Goal: Find specific page/section: Find specific page/section

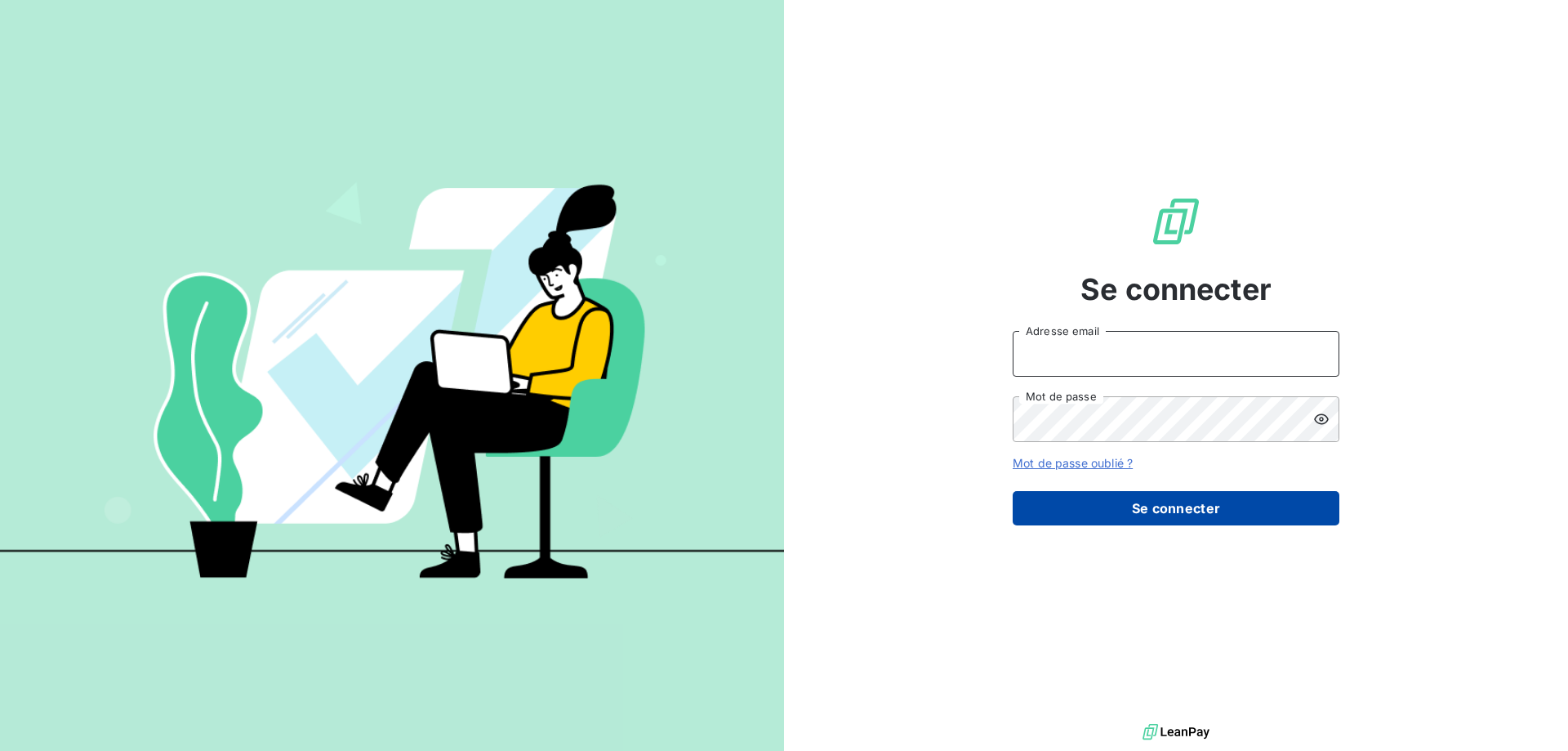
type input "nasser.adli@pierres-investissement.com"
click at [1196, 512] on button "Se connecter" at bounding box center [1176, 508] width 327 height 34
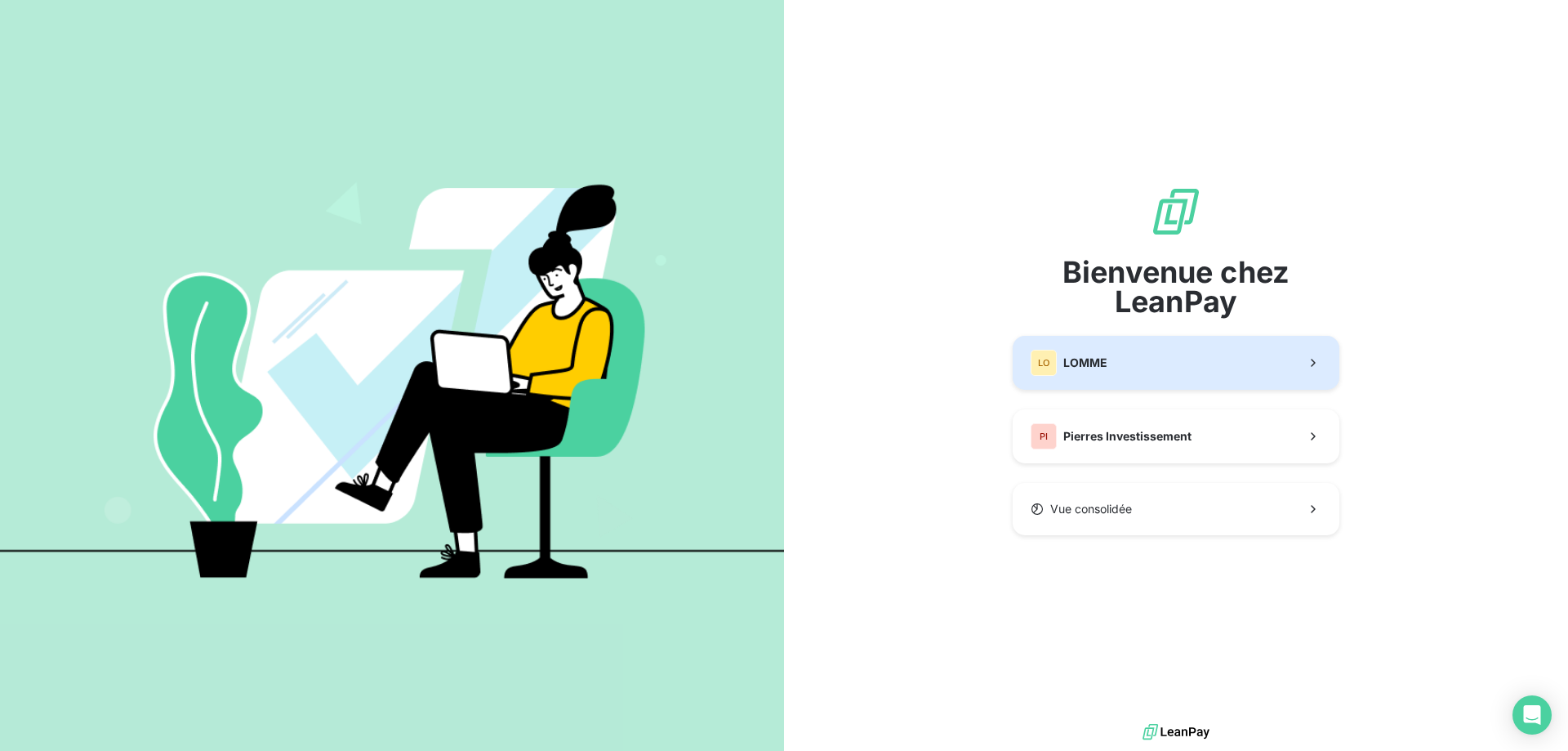
click at [1123, 375] on button "LO LOMME" at bounding box center [1176, 362] width 327 height 54
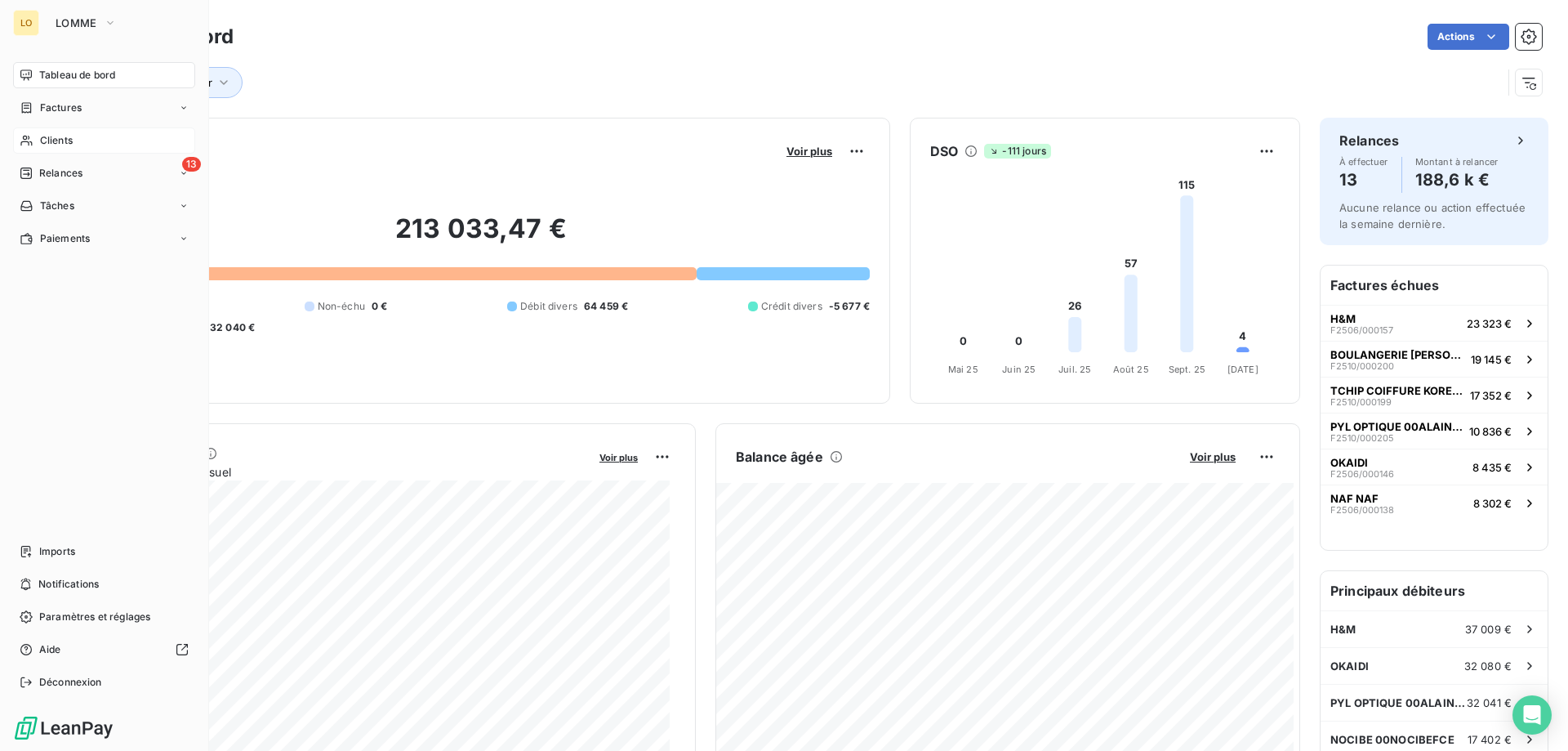
click at [76, 138] on div "Clients" at bounding box center [104, 140] width 182 height 26
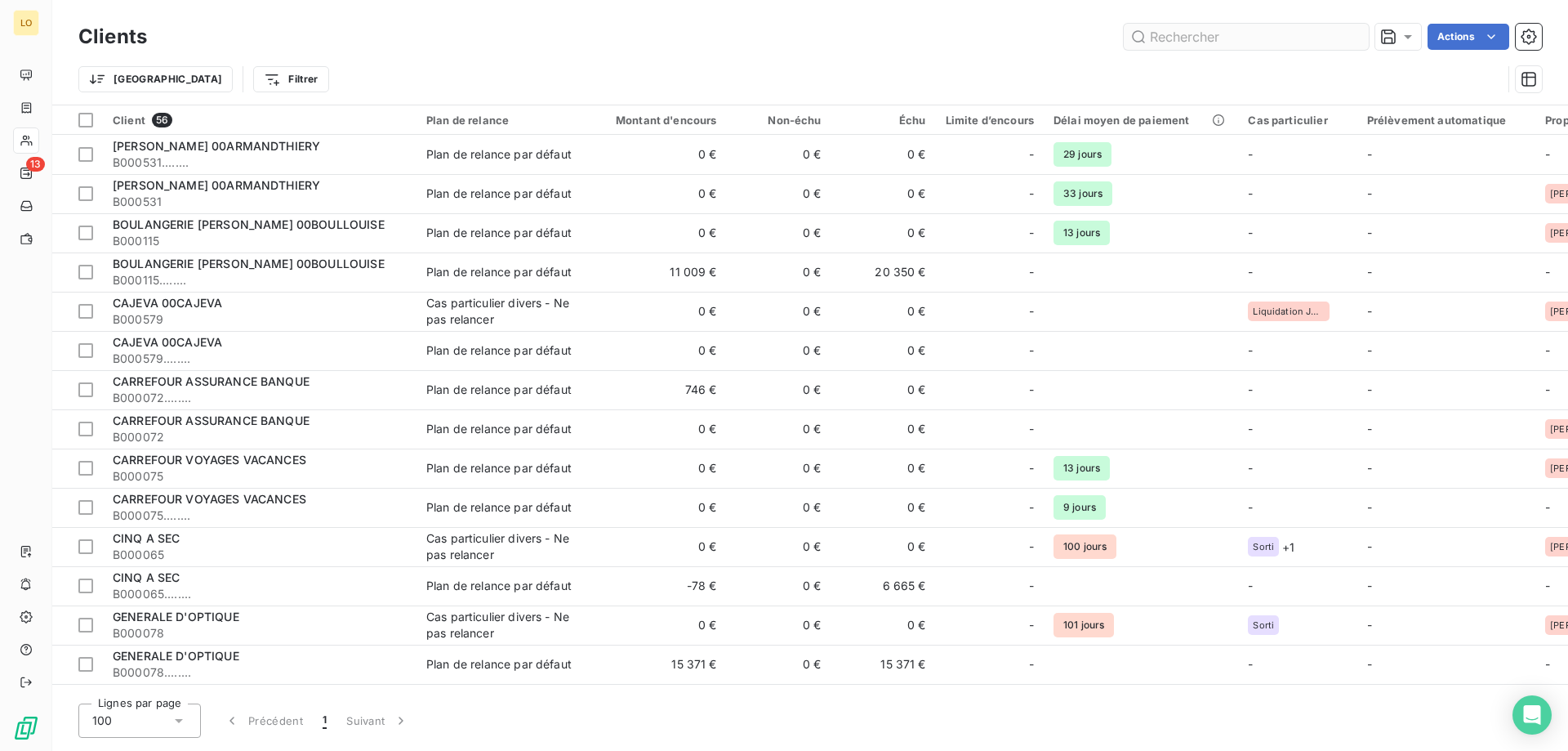
click at [1281, 43] on input "text" at bounding box center [1246, 36] width 245 height 26
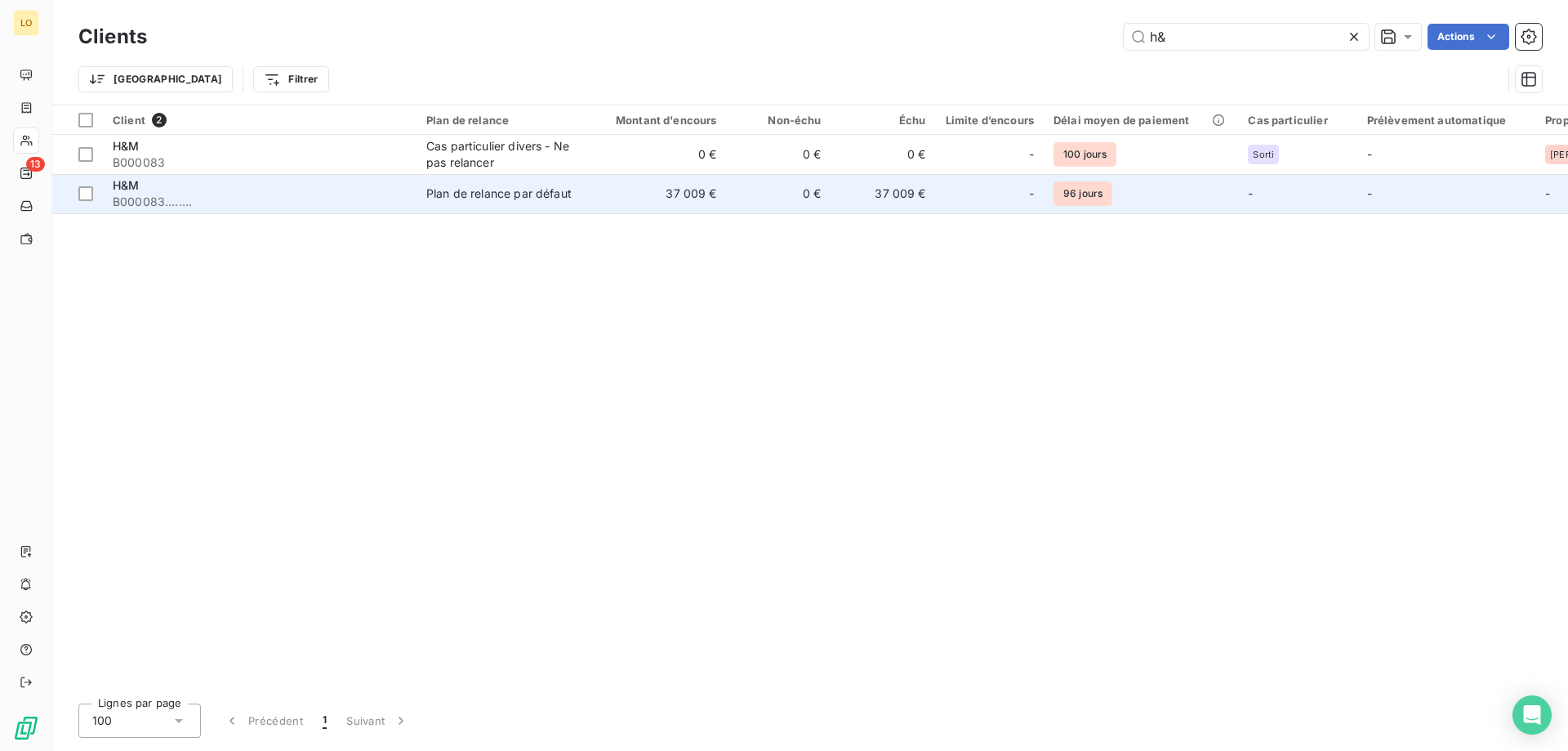
type input "h&"
click at [762, 187] on td "0 €" at bounding box center [779, 194] width 105 height 39
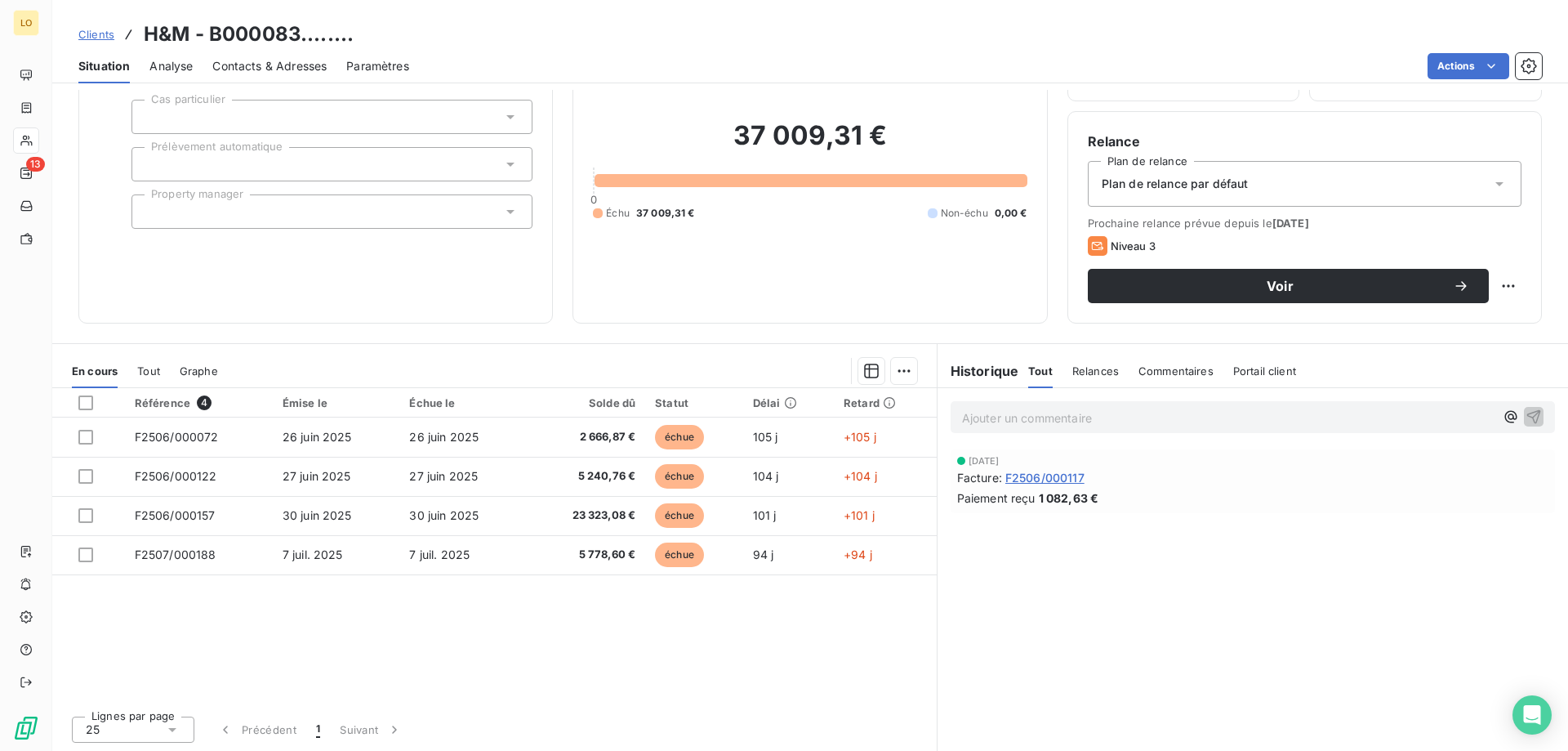
scroll to position [104, 0]
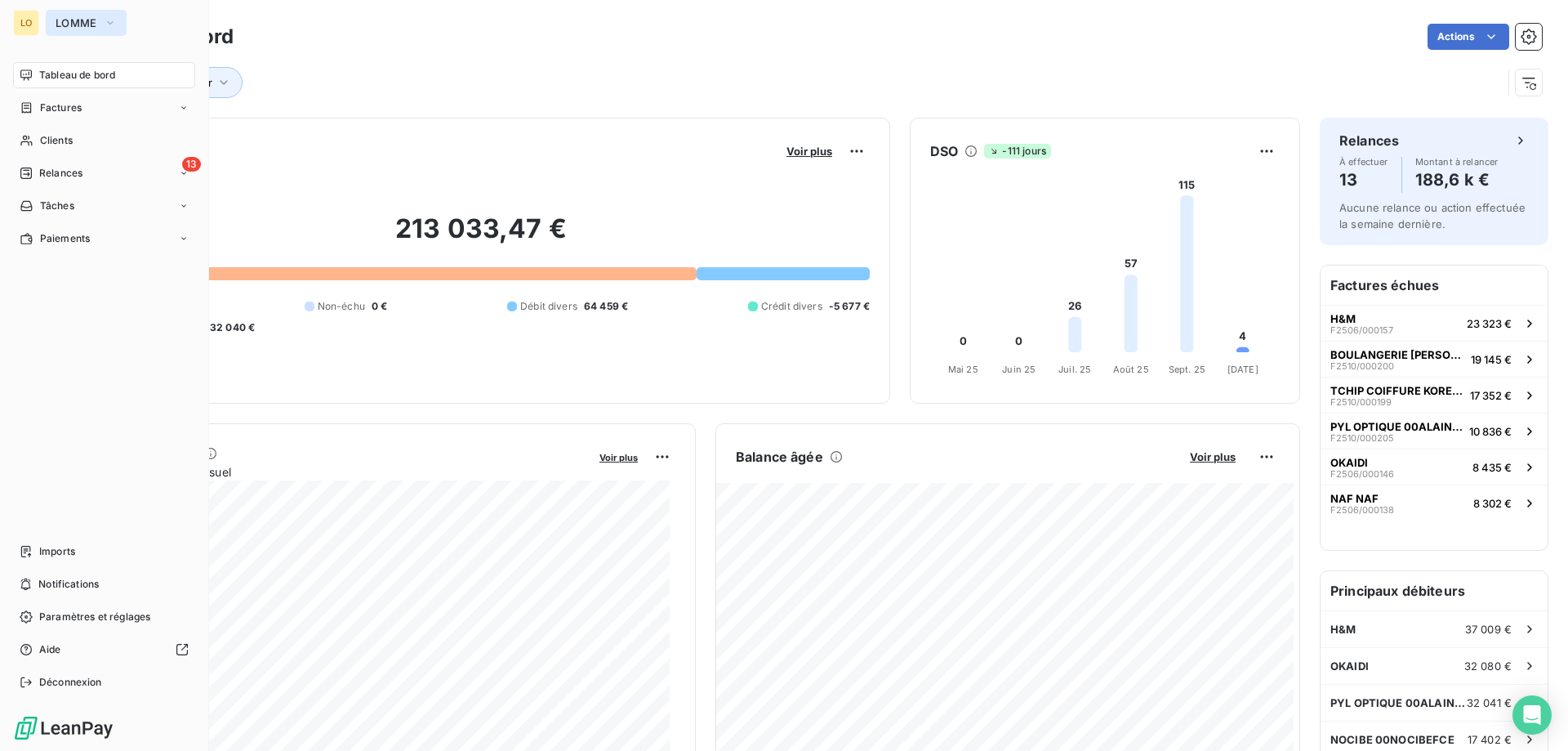
click at [104, 13] on button "LOMME" at bounding box center [85, 22] width 80 height 26
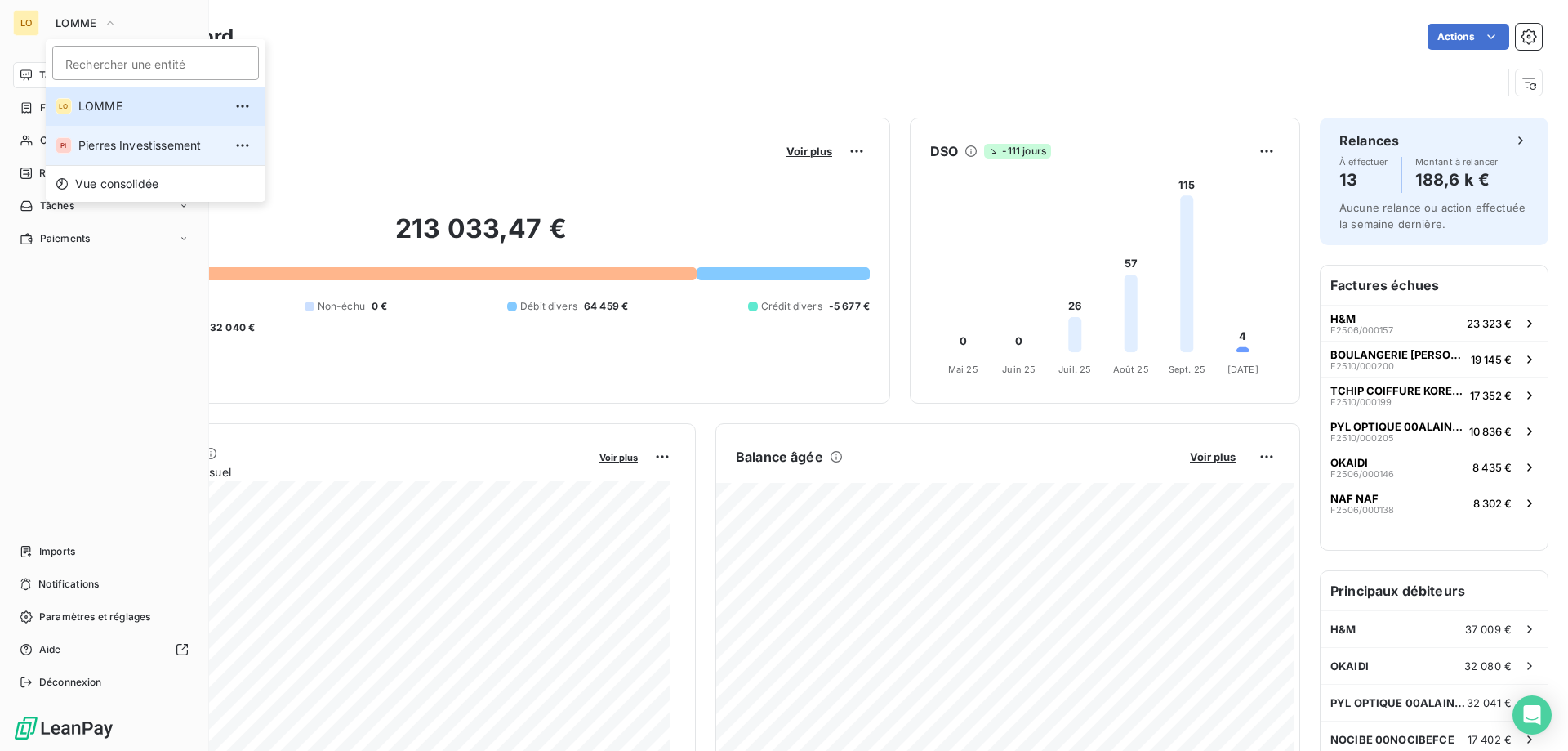
click at [124, 152] on span "Pierres Investissement" at bounding box center [150, 145] width 144 height 16
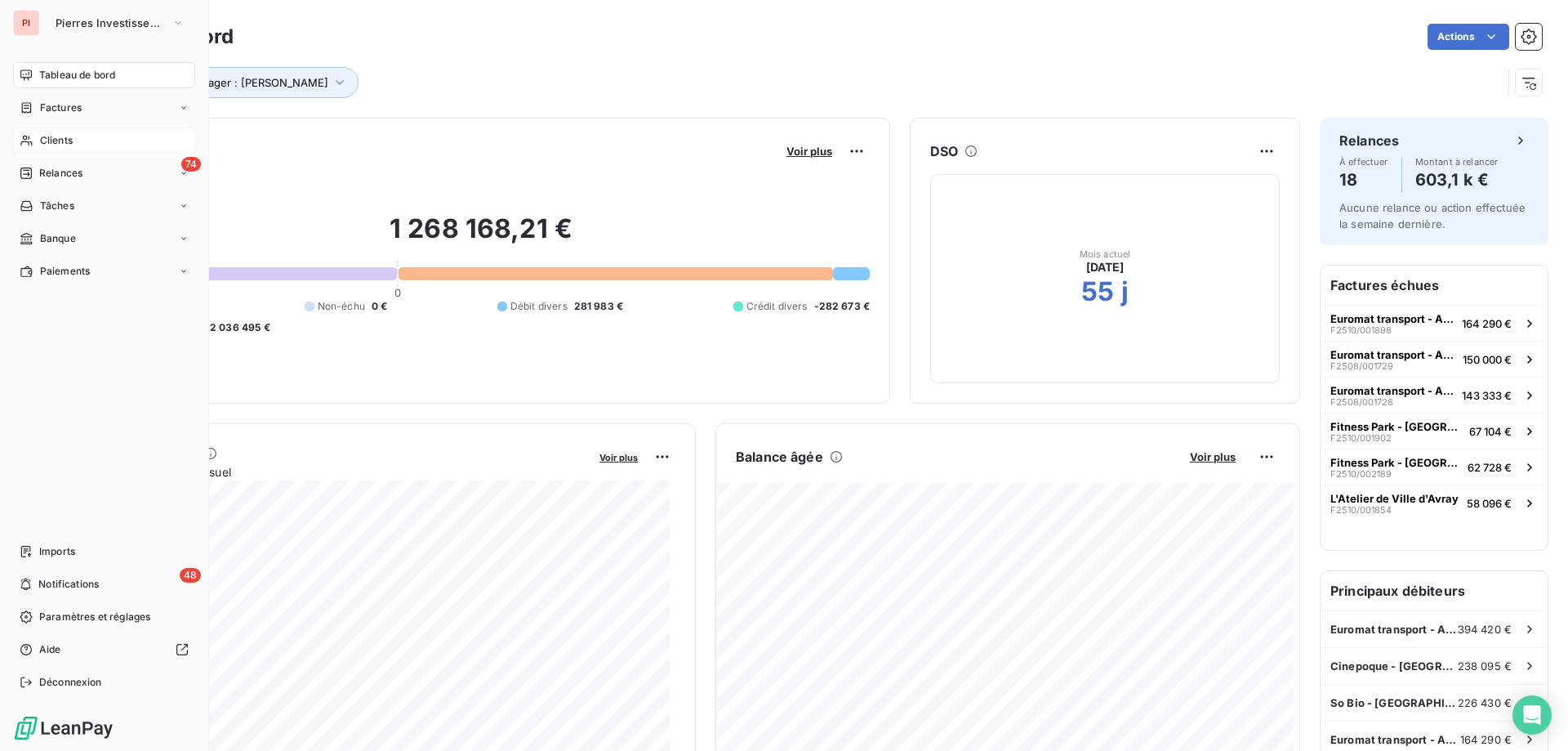
click at [76, 140] on div "Clients" at bounding box center [104, 140] width 182 height 26
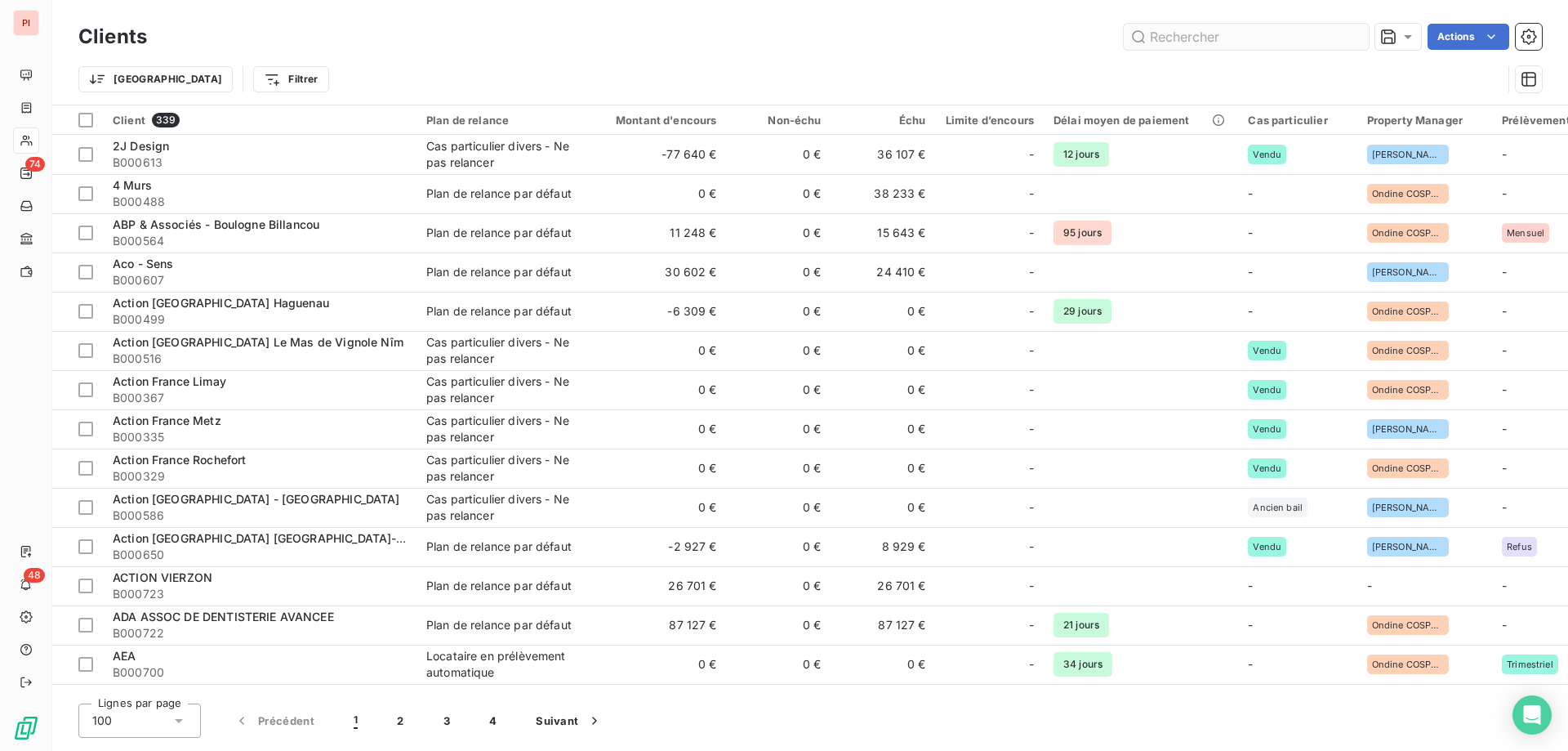
click at [1215, 45] on input "text" at bounding box center [1246, 36] width 245 height 26
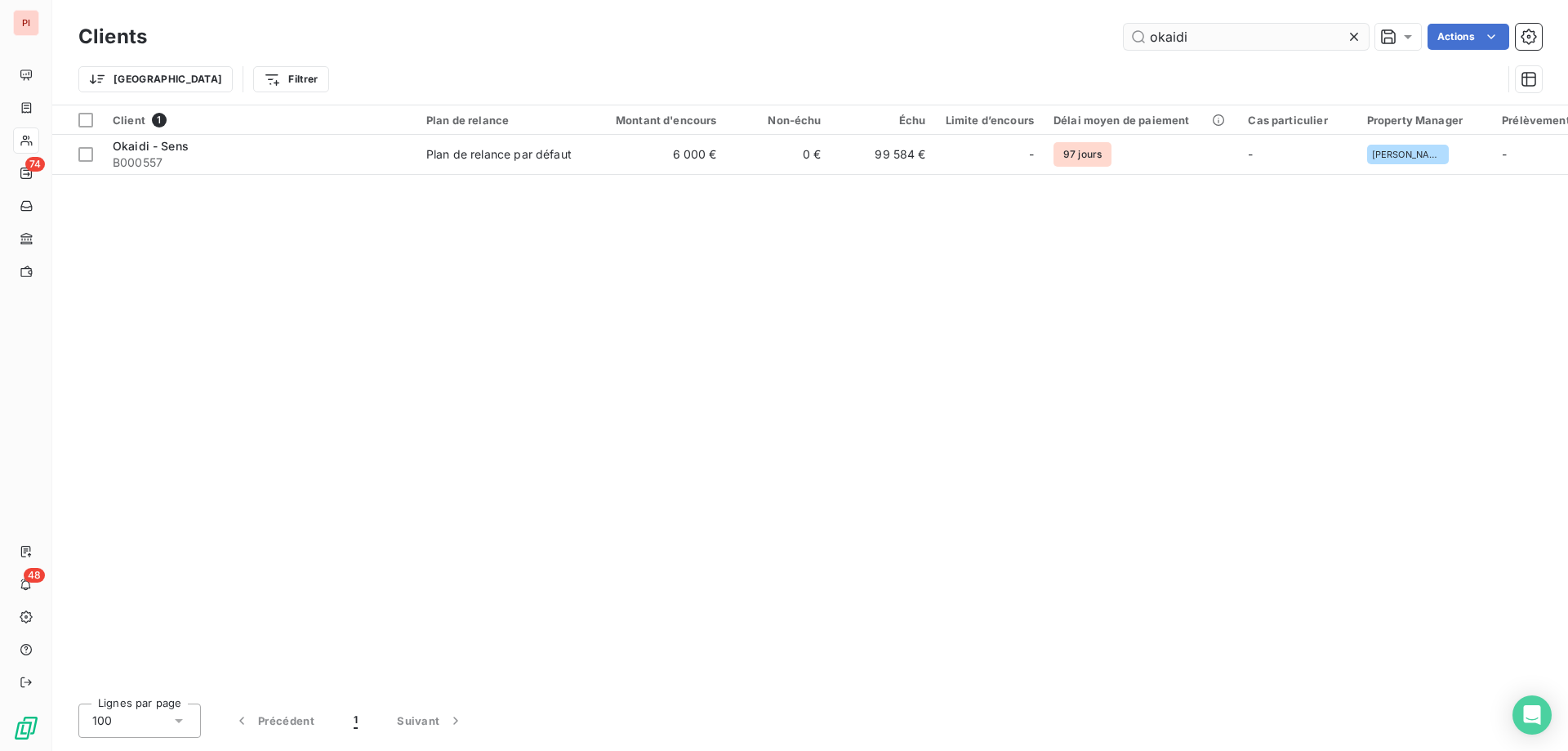
type input "okaidi"
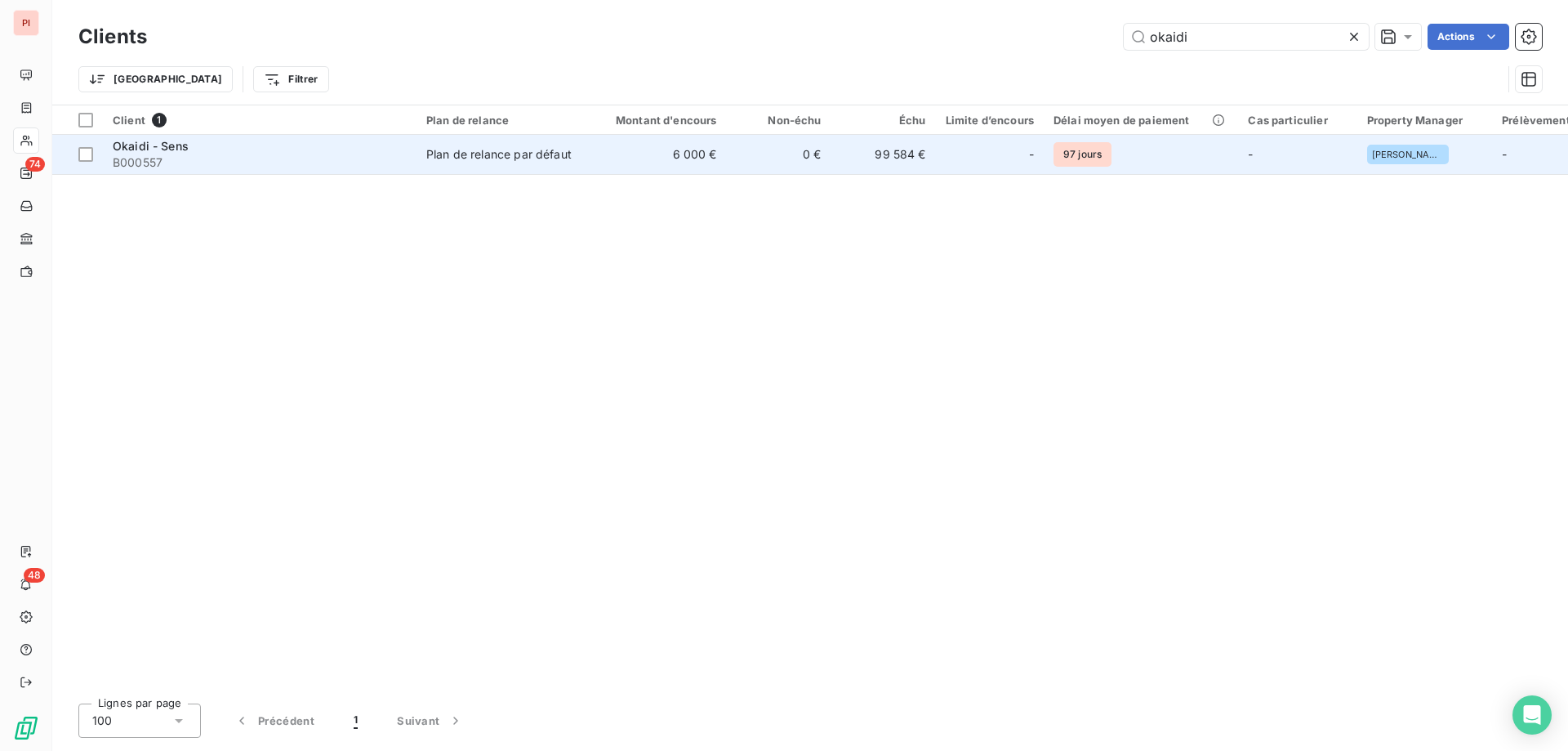
click at [554, 155] on div "Plan de relance par défaut" at bounding box center [499, 154] width 145 height 16
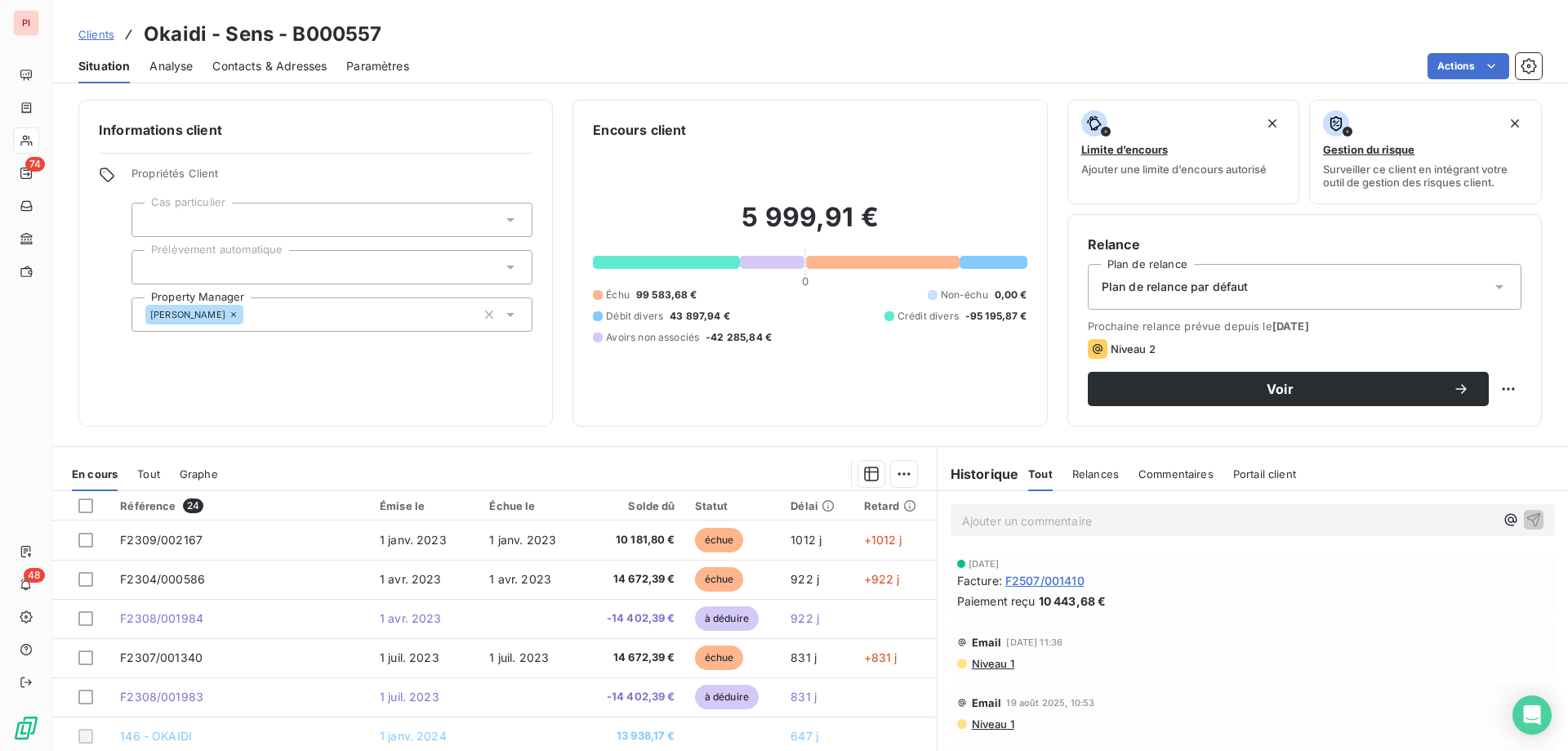
drag, startPoint x: 880, startPoint y: 379, endPoint x: 740, endPoint y: 380, distance: 140.0
click at [740, 380] on div "5 999,91 € 0 Échu 99 583,68 € Non-échu 0,00 € Débit divers 43 897,94 € Crédit d…" at bounding box center [810, 272] width 434 height 266
drag, startPoint x: 917, startPoint y: 201, endPoint x: 720, endPoint y: 385, distance: 269.6
click at [720, 385] on div "5 999,91 € 0 Échu 99 583,68 € Non-échu 0,00 € Débit divers 43 897,94 € Crédit d…" at bounding box center [810, 272] width 434 height 266
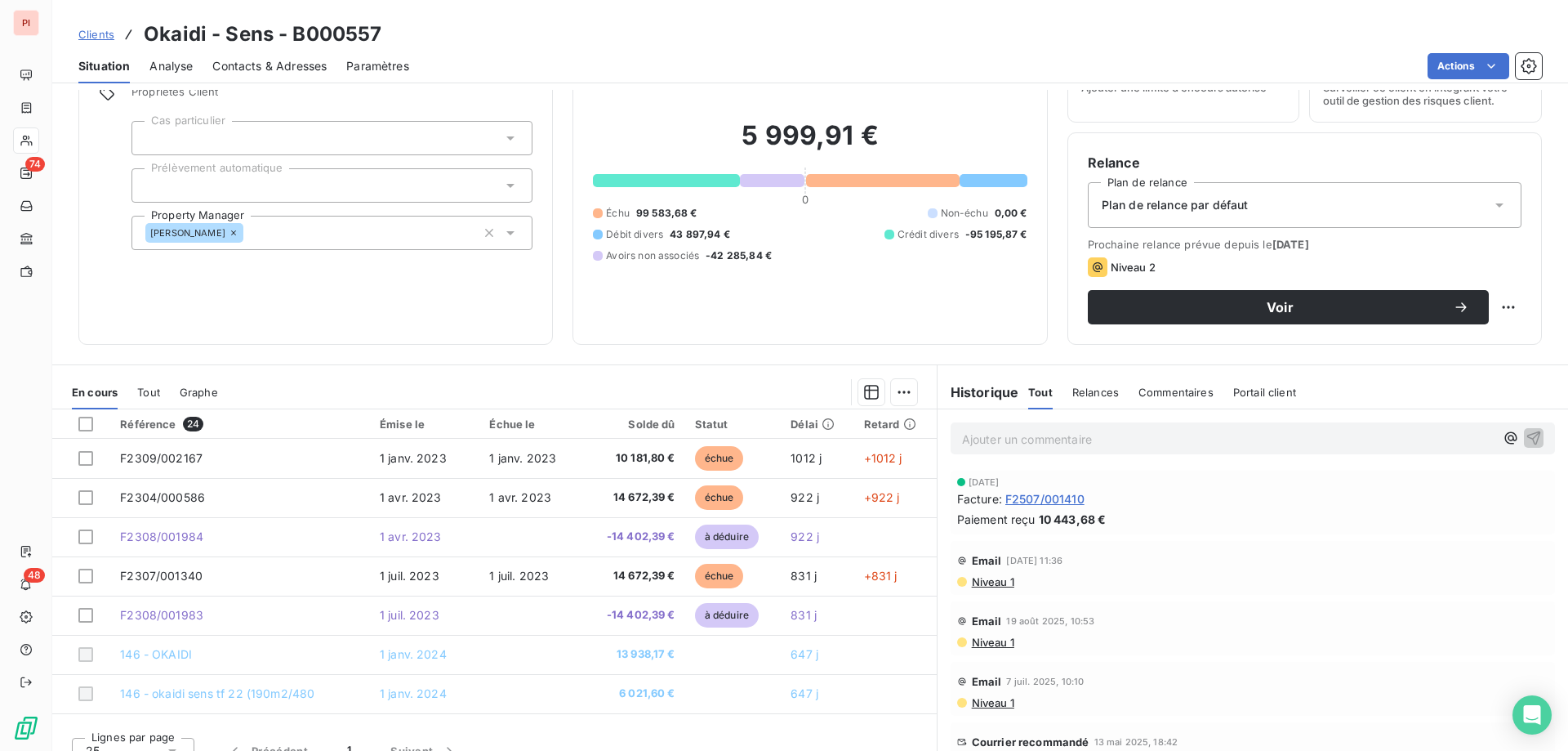
drag, startPoint x: 948, startPoint y: 163, endPoint x: 503, endPoint y: 320, distance: 471.9
click at [481, 308] on div "Informations client Propriétés Client Cas particulier Prélèvement automatique P…" at bounding box center [316, 181] width 475 height 327
click at [748, 289] on div "5 999,91 € 0 Échu 99 583,68 € Non-échu 0,00 € Débit divers 43 897,94 € Crédit d…" at bounding box center [810, 191] width 434 height 266
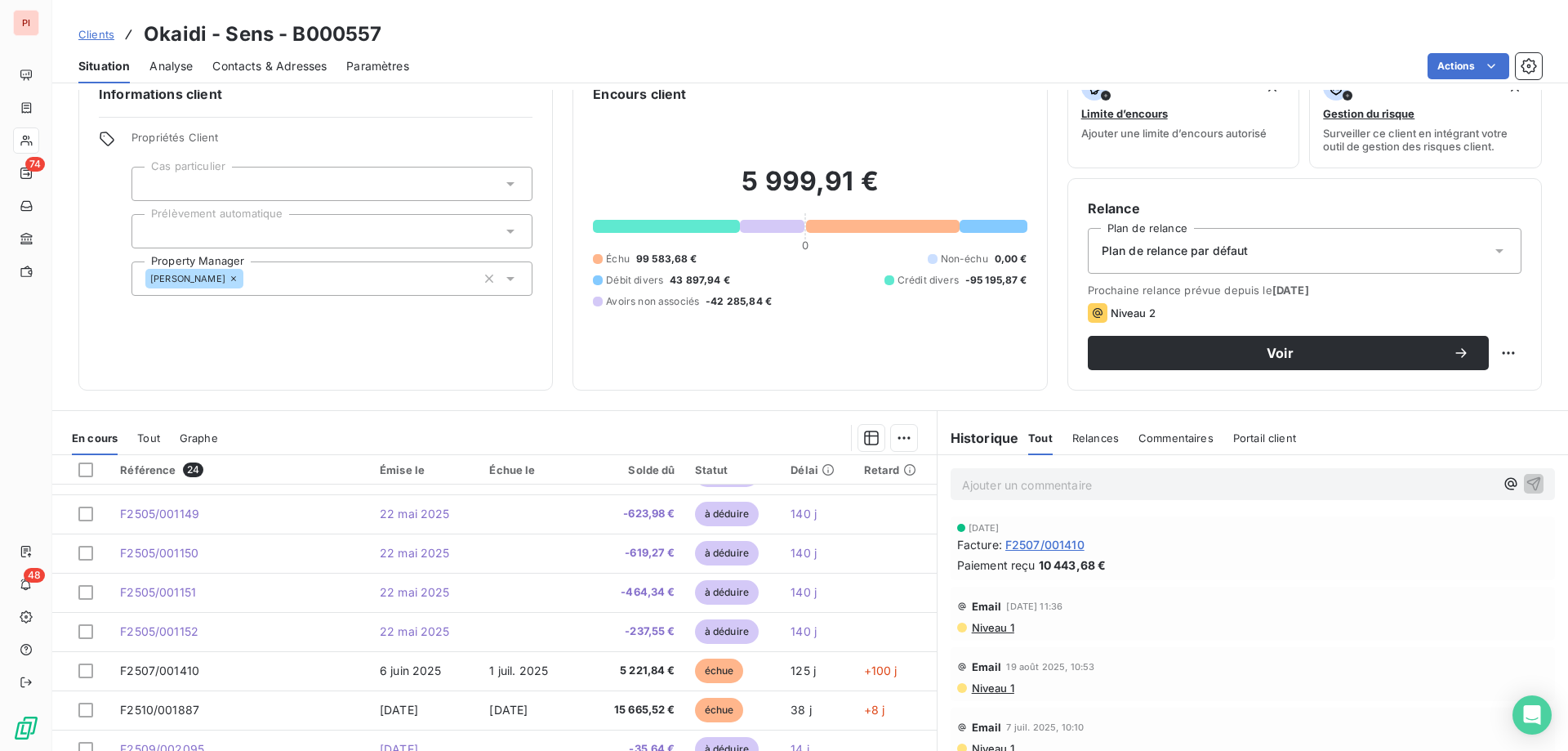
scroll to position [0, 0]
